Goal: Task Accomplishment & Management: Manage account settings

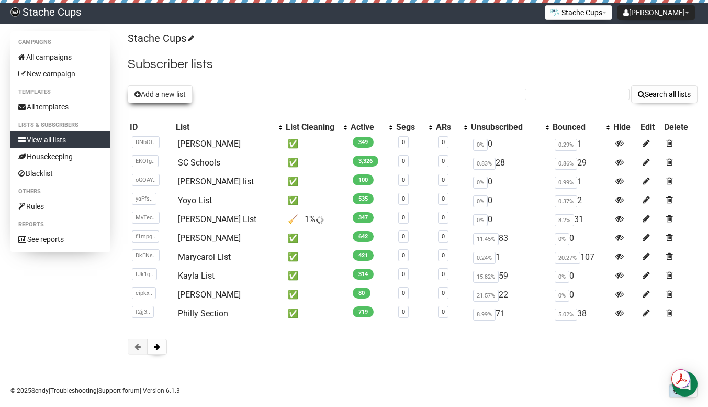
click at [164, 95] on button "Add a new list" at bounding box center [160, 94] width 65 height 18
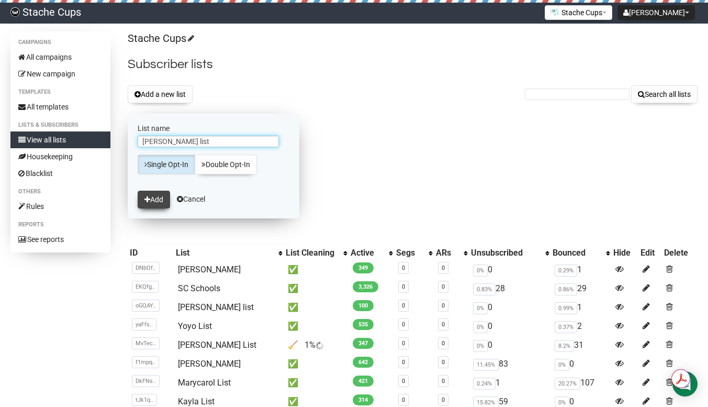
type input "[PERSON_NAME] list"
click at [154, 197] on button "Add" at bounding box center [154, 199] width 32 height 18
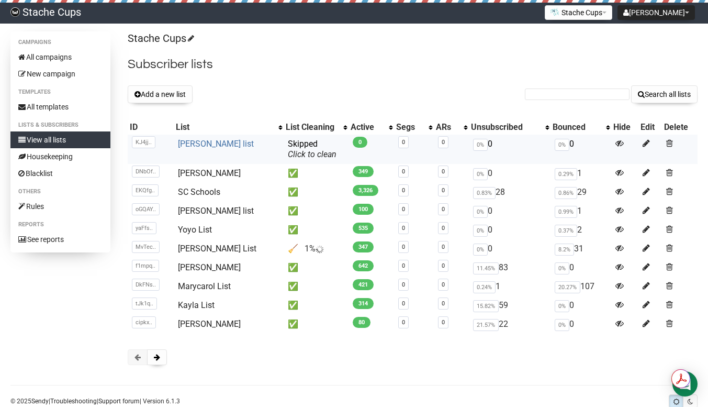
click at [200, 144] on link "[PERSON_NAME] list" at bounding box center [216, 144] width 76 height 10
click at [643, 145] on icon at bounding box center [646, 143] width 7 height 9
click at [189, 146] on link "[PERSON_NAME] list" at bounding box center [216, 144] width 76 height 10
